Goal: Task Accomplishment & Management: Manage account settings

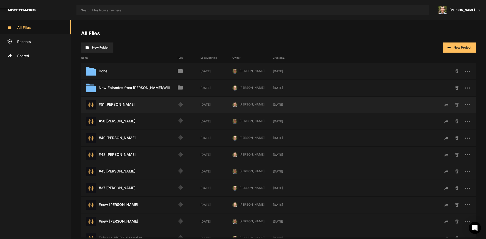
click at [121, 97] on div "#51 [PERSON_NAME] Last Modified: [DATE] graphic_eq [DATE] [PERSON_NAME] PH [DAT…" at bounding box center [278, 105] width 395 height 16
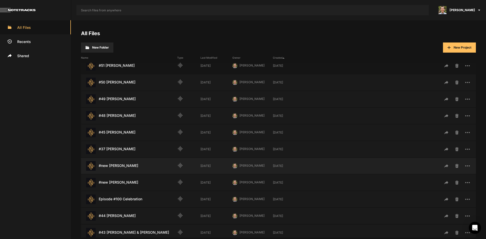
scroll to position [152, 0]
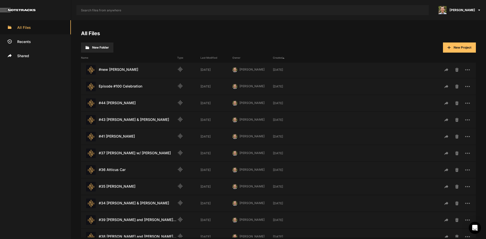
click at [333, 32] on div "All Files New Folder New Project Name Type Last Modified Owner Created Done Las…" at bounding box center [278, 129] width 415 height 219
click at [362, 34] on h4 "All Files" at bounding box center [278, 33] width 395 height 6
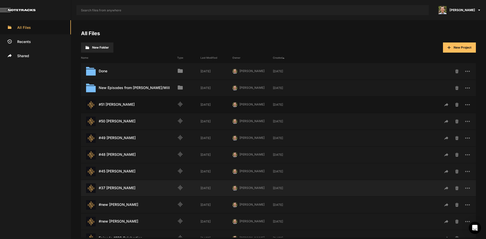
click at [121, 188] on div "#37 [PERSON_NAME] Last Modified: [DATE]" at bounding box center [129, 189] width 96 height 10
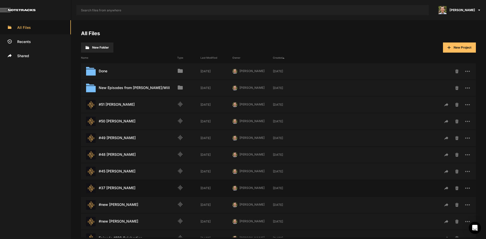
click at [121, 188] on div "#37 [PERSON_NAME] Last Modified: [DATE]" at bounding box center [129, 189] width 96 height 10
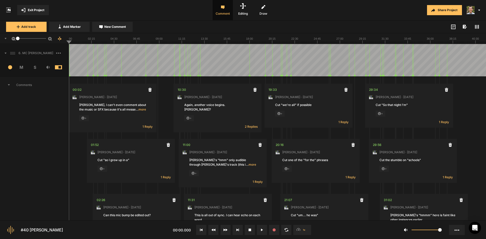
click at [326, 7] on div "Share Project" at bounding box center [385, 10] width 203 height 20
click at [140, 110] on span "… more" at bounding box center [141, 109] width 10 height 5
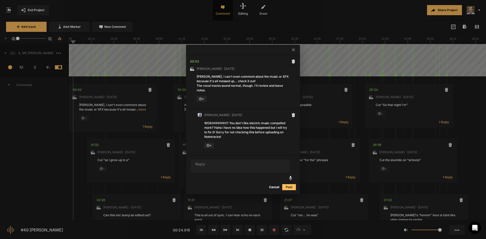
click at [231, 165] on textarea at bounding box center [240, 166] width 99 height 13
type textarea "Guys... this is hilarious! Like it's from [GEOGRAPHIC_DATA] or something! ;)"
click at [290, 188] on button "Post" at bounding box center [289, 187] width 14 height 6
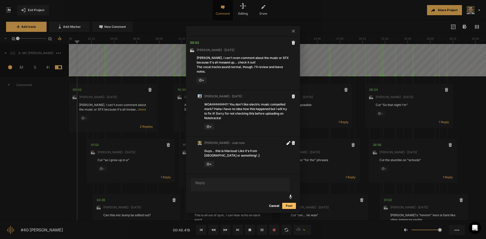
click at [274, 204] on button "Cancel" at bounding box center [274, 206] width 16 height 6
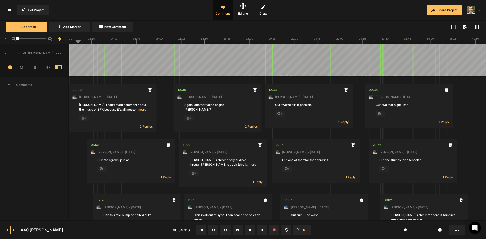
click at [69, 62] on div at bounding box center [277, 60] width 417 height 32
click at [86, 60] on div at bounding box center [277, 60] width 417 height 32
click at [82, 63] on div at bounding box center [277, 60] width 417 height 32
click at [81, 63] on div at bounding box center [277, 60] width 417 height 32
click at [82, 61] on div at bounding box center [277, 60] width 417 height 32
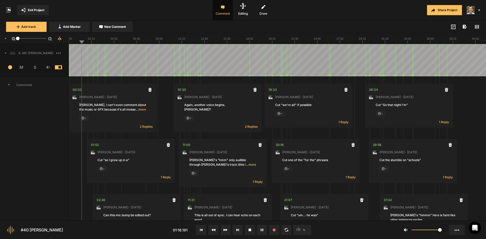
click at [80, 62] on div at bounding box center [277, 60] width 417 height 32
drag, startPoint x: 41, startPoint y: 146, endPoint x: 35, endPoint y: 91, distance: 55.3
click at [263, 231] on icon at bounding box center [263, 230] width 1 height 3
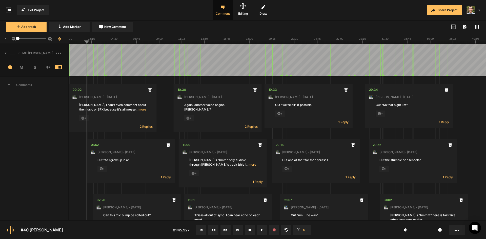
click at [263, 231] on icon at bounding box center [262, 230] width 2 height 3
click at [263, 231] on icon at bounding box center [263, 230] width 1 height 3
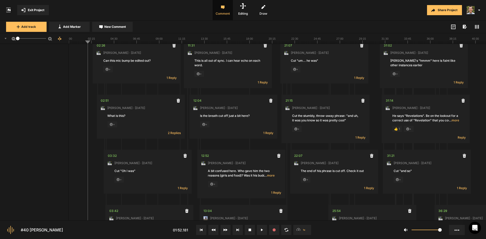
scroll to position [152, 0]
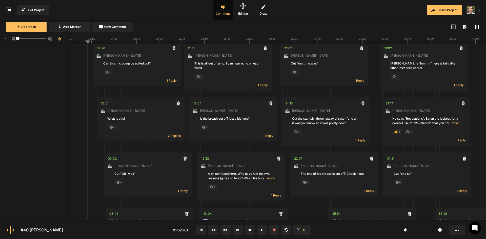
click at [104, 103] on div "02:51" at bounding box center [105, 103] width 8 height 5
click at [173, 135] on span "2 Replies" at bounding box center [174, 136] width 13 height 4
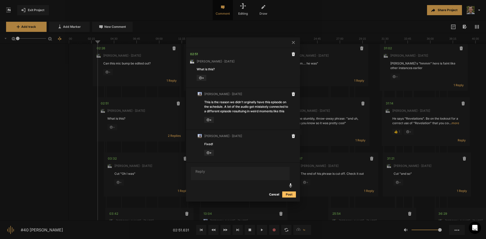
click at [271, 192] on button "Cancel" at bounding box center [274, 195] width 16 height 6
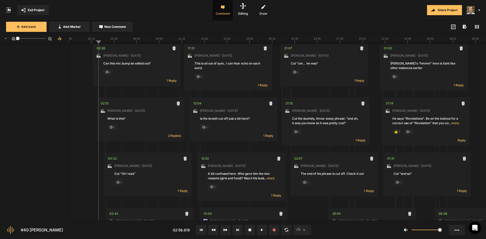
click at [123, 43] on line at bounding box center [123, 43] width 0 height 2
click at [121, 43] on line at bounding box center [121, 43] width 0 height 2
click at [192, 40] on rect at bounding box center [277, 38] width 417 height 10
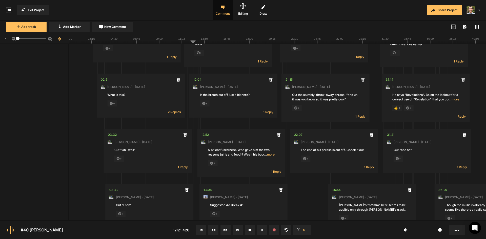
scroll to position [101, 0]
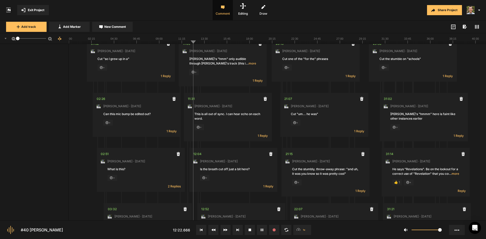
click at [192, 43] on line at bounding box center [192, 43] width 0 height 2
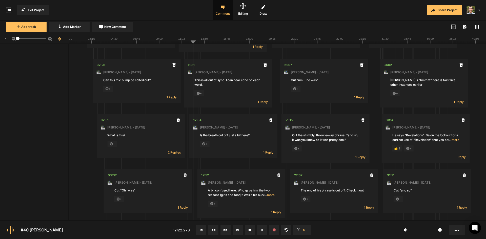
scroll to position [228, 0]
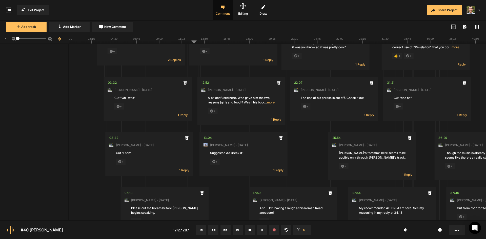
click at [270, 103] on span "… more" at bounding box center [269, 102] width 10 height 5
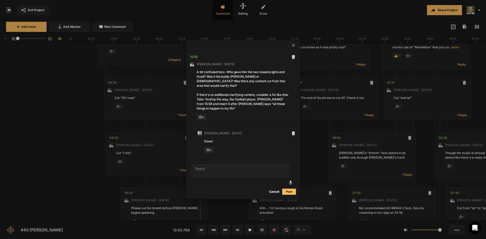
click at [320, 14] on div at bounding box center [243, 119] width 486 height 239
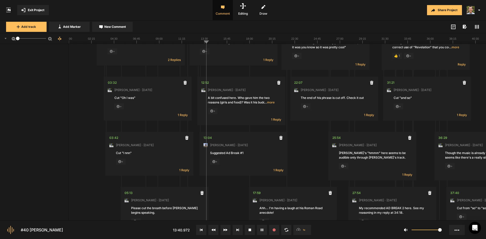
click at [329, 14] on div "Share Project" at bounding box center [385, 10] width 203 height 20
click at [227, 42] on line at bounding box center [227, 43] width 0 height 2
click at [220, 42] on line at bounding box center [220, 43] width 0 height 2
click at [212, 42] on line at bounding box center [212, 43] width 0 height 2
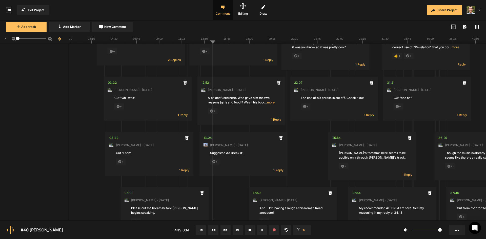
click at [208, 41] on rect at bounding box center [277, 38] width 417 height 10
click at [201, 43] on line at bounding box center [201, 43] width 0 height 2
click at [198, 44] on div at bounding box center [277, 38] width 417 height 11
click at [198, 43] on line at bounding box center [198, 43] width 0 height 2
click at [196, 43] on line at bounding box center [196, 43] width 0 height 2
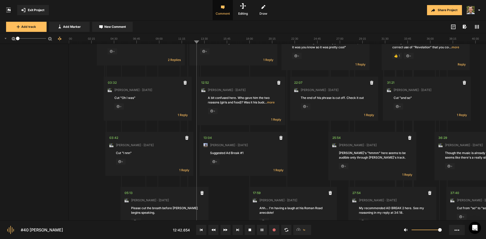
click at [195, 43] on line at bounding box center [195, 43] width 0 height 2
click at [298, 26] on div "Add track Add Marker New Comment Color: Tags:" at bounding box center [243, 27] width 486 height 13
click at [196, 43] on line at bounding box center [196, 43] width 0 height 2
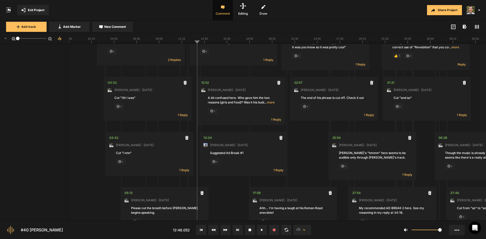
click at [195, 43] on line at bounding box center [195, 43] width 0 height 2
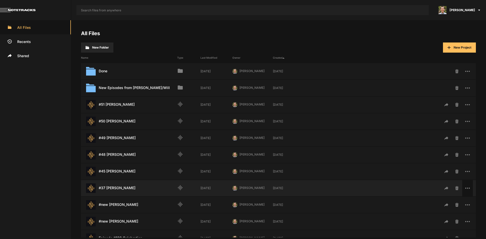
click at [465, 188] on rect at bounding box center [465, 188] width 1 height 1
click at [446, 218] on span "Rename" at bounding box center [442, 217] width 13 height 4
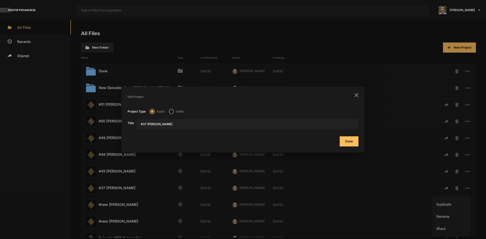
click at [145, 126] on input "#37 [PERSON_NAME]" at bounding box center [247, 124] width 222 height 10
type input "#40 [PERSON_NAME]"
click at [340, 136] on button "Done" at bounding box center [349, 141] width 19 height 10
